Goal: Transaction & Acquisition: Purchase product/service

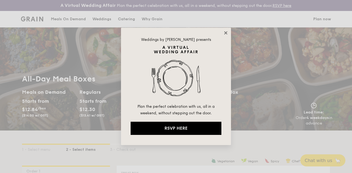
click at [224, 33] on icon at bounding box center [225, 33] width 5 height 5
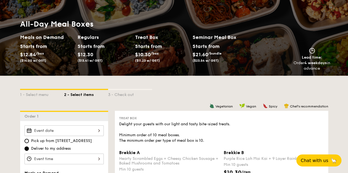
scroll to position [27, 0]
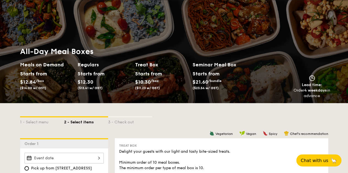
click at [56, 85] on div "Starts from $12.84 /box ($14.00 w/ GST)" at bounding box center [46, 81] width 57 height 23
click at [40, 78] on div "Starts from" at bounding box center [32, 74] width 24 height 8
click at [202, 85] on span "$21.60" at bounding box center [200, 82] width 16 height 6
click at [32, 69] on h2 "Meals on Demand" at bounding box center [46, 65] width 53 height 8
click at [112, 83] on div "Starts from $12.30 ($13.41 w/ GST)" at bounding box center [103, 81] width 57 height 23
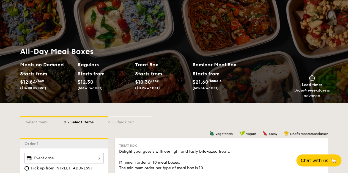
click at [86, 83] on div "Starts from $12.30 ($13.41 w/ GST)" at bounding box center [89, 80] width 24 height 20
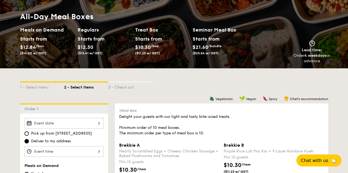
scroll to position [82, 0]
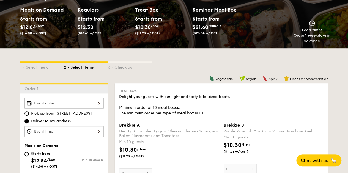
click at [65, 106] on div at bounding box center [63, 103] width 79 height 11
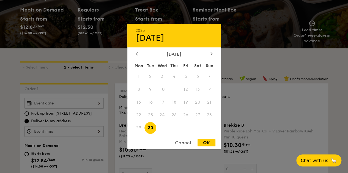
click at [65, 106] on div at bounding box center [174, 86] width 348 height 173
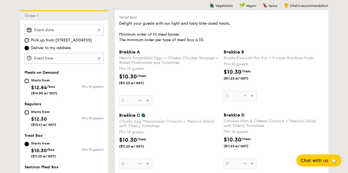
scroll to position [165, 0]
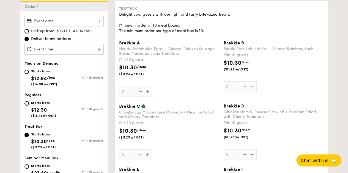
click at [48, 85] on div "Starts from $12.84 /box ($14.00 w/ GST)" at bounding box center [44, 77] width 26 height 18
click at [29, 74] on input "Starts from $12.84 /box ($14.00 w/ GST) Min 10 guests" at bounding box center [26, 72] width 4 height 4
radio input "true"
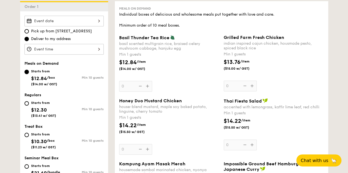
scroll to position [220, 0]
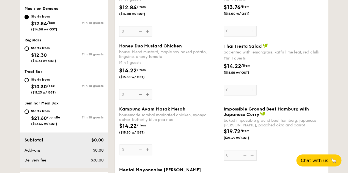
click at [46, 121] on span "$21.60" at bounding box center [39, 118] width 16 height 6
click at [29, 114] on input "Starts from $21.60 /bundle ($23.54 w/ GST) Min 10 guests" at bounding box center [26, 112] width 4 height 4
radio input "true"
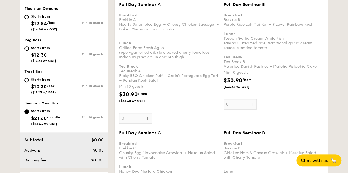
click at [45, 81] on div "Starts from $10.30 /box ($11.23 w/ GST)" at bounding box center [43, 85] width 25 height 18
click at [29, 81] on input "Starts from $10.30 /box ($11.23 w/ GST) Min 10 guests" at bounding box center [26, 80] width 4 height 4
radio input "true"
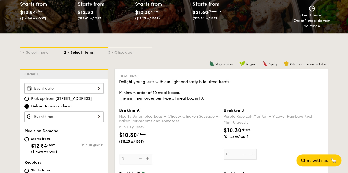
scroll to position [110, 0]
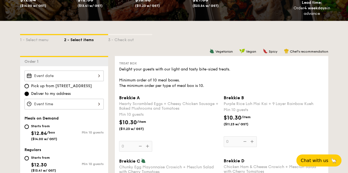
click at [50, 140] on div "Starts from $12.84 /box ($14.00 w/ GST)" at bounding box center [44, 132] width 26 height 18
click at [29, 129] on input "Starts from $12.84 /box ($14.00 w/ GST) Min 10 guests" at bounding box center [26, 127] width 4 height 4
radio input "true"
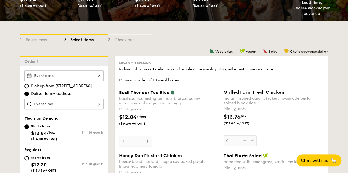
click at [38, 160] on div "Starts from" at bounding box center [43, 158] width 25 height 4
click at [29, 161] on input "Starts from $12.30 ($13.41 w/ GST) Min 10 guests" at bounding box center [26, 158] width 4 height 4
radio input "true"
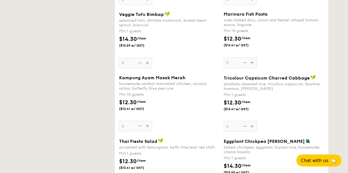
scroll to position [467, 0]
